Goal: Find specific page/section: Find specific page/section

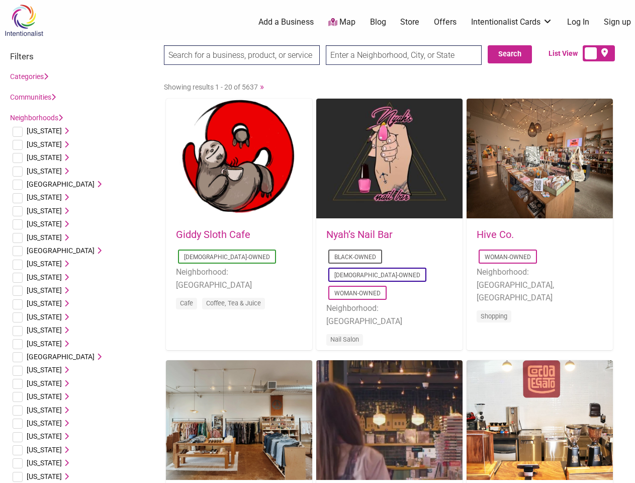
click at [317, 241] on div "Nyah’s Nail Bar [DEMOGRAPHIC_DATA]-Owned [DEMOGRAPHIC_DATA]-Owned Woman-Owned N…" at bounding box center [389, 293] width 146 height 149
click at [41, 131] on span "[US_STATE]" at bounding box center [44, 131] width 35 height 8
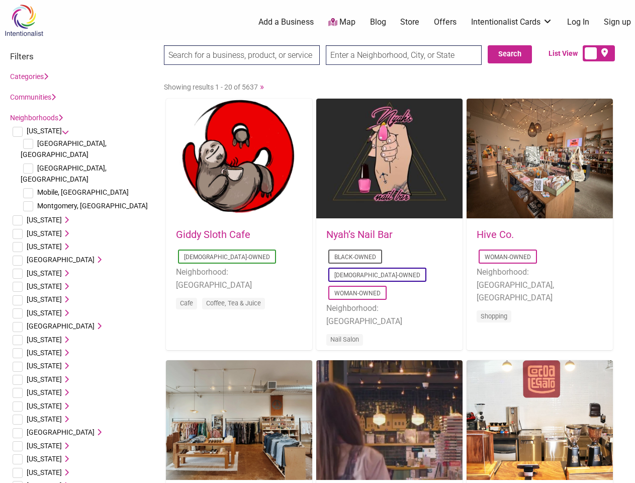
click at [62, 131] on icon at bounding box center [65, 130] width 7 height 7
click at [37, 216] on span "[US_STATE]" at bounding box center [44, 220] width 35 height 8
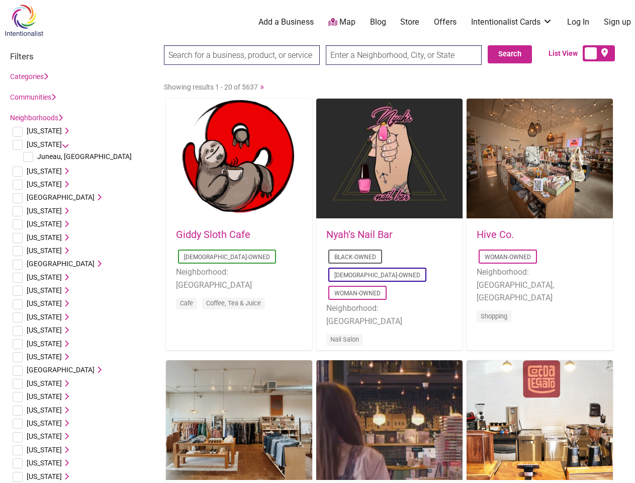
click at [62, 144] on icon at bounding box center [65, 144] width 7 height 7
click at [39, 157] on span "[US_STATE]" at bounding box center [44, 157] width 35 height 8
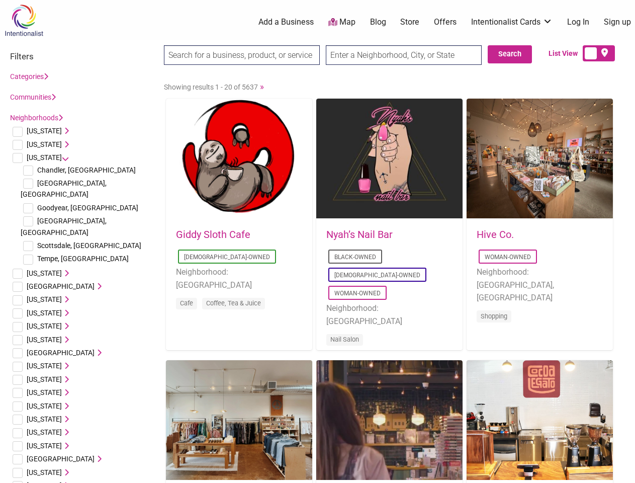
click at [62, 157] on icon at bounding box center [65, 157] width 7 height 7
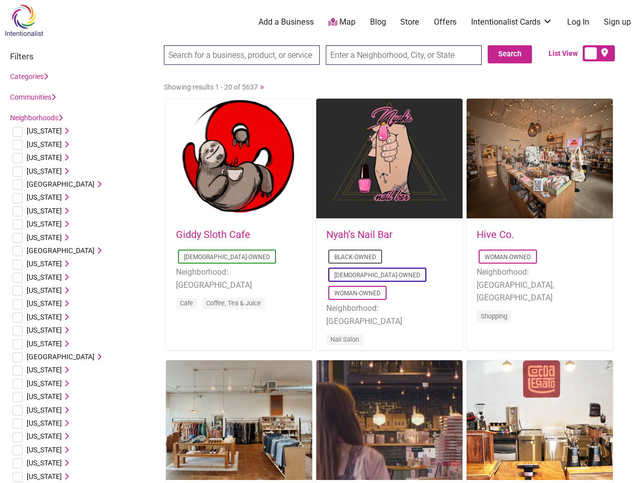
click at [41, 171] on span "[US_STATE]" at bounding box center [44, 171] width 35 height 8
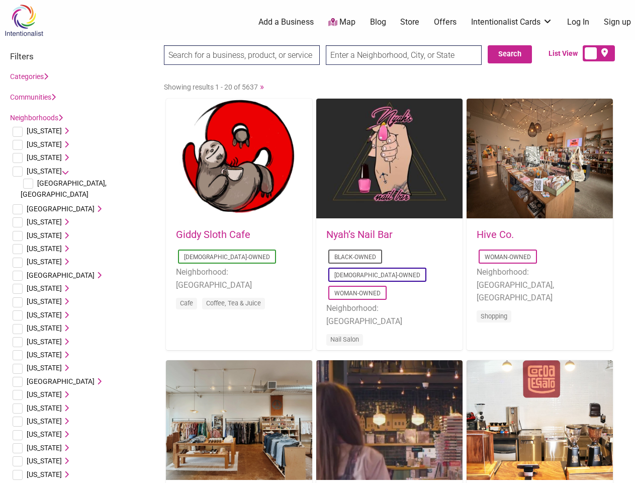
click at [62, 171] on icon at bounding box center [65, 171] width 7 height 7
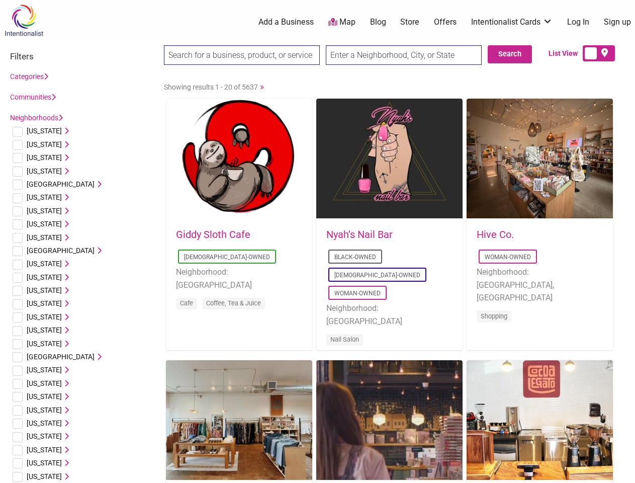
click at [52, 184] on span "[GEOGRAPHIC_DATA]" at bounding box center [61, 184] width 68 height 8
